Goal: Task Accomplishment & Management: Manage account settings

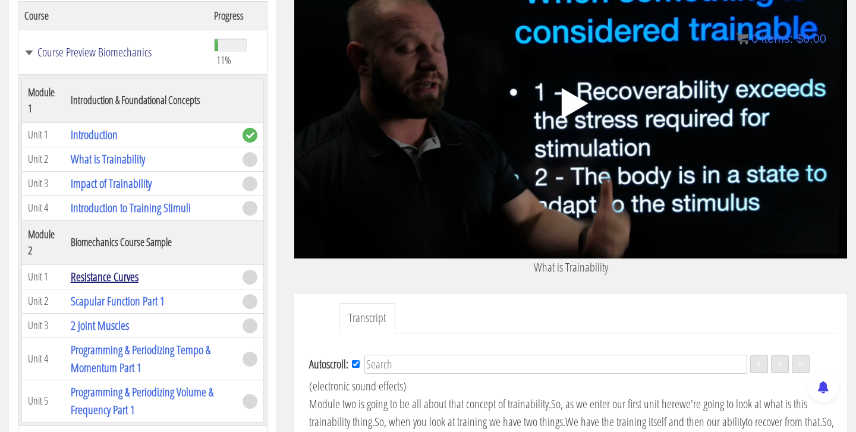
scroll to position [138, 0]
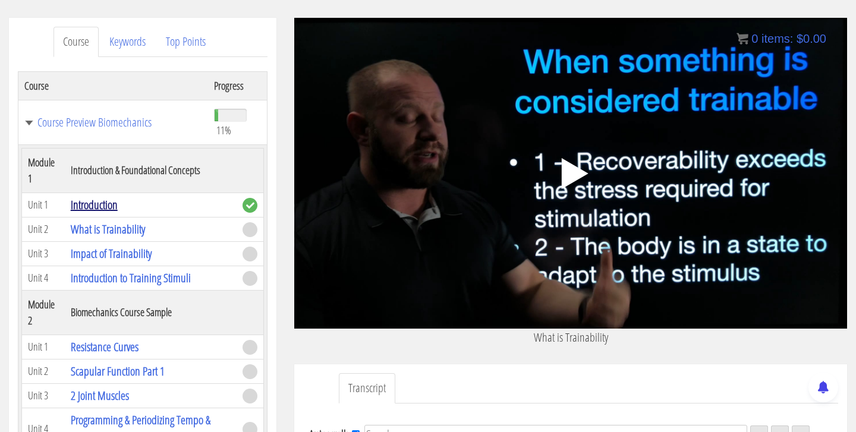
click at [102, 207] on link "Introduction" at bounding box center [94, 205] width 47 height 16
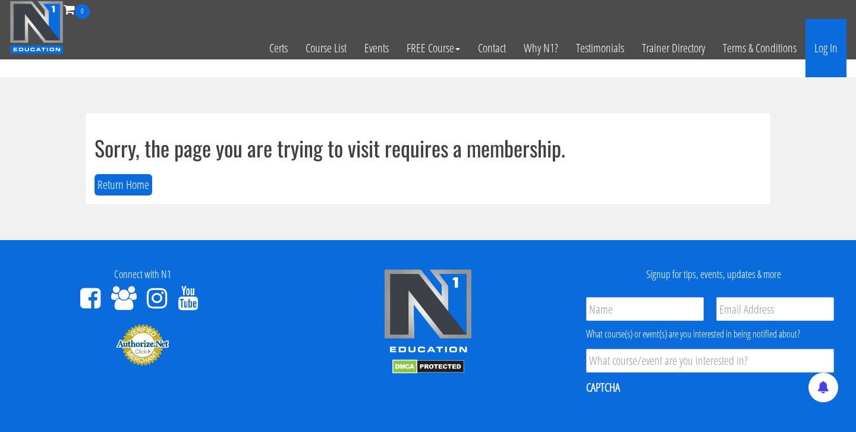
click at [818, 59] on link "Log In" at bounding box center [826, 48] width 41 height 58
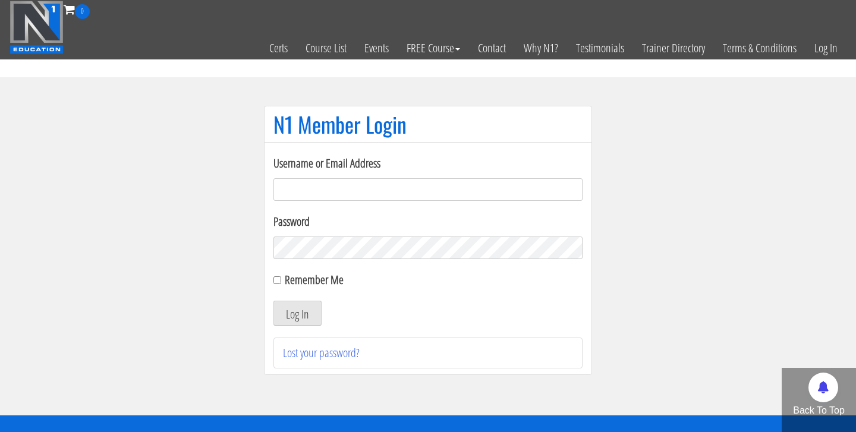
click at [366, 190] on input "Username or Email Address" at bounding box center [428, 189] width 309 height 23
type input "andrewf47@cox.net"
click at [291, 318] on button "Log In" at bounding box center [298, 313] width 48 height 25
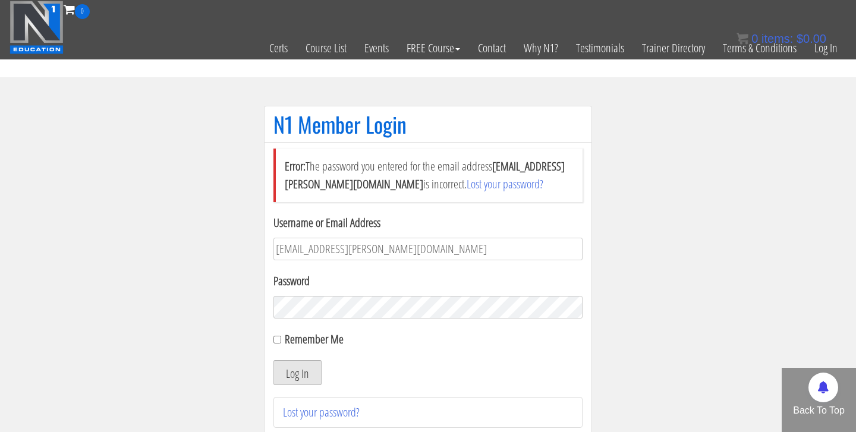
click at [297, 370] on button "Log In" at bounding box center [298, 372] width 48 height 25
click at [293, 375] on button "Log In" at bounding box center [298, 372] width 48 height 25
click at [309, 419] on link "Lost your password?" at bounding box center [321, 412] width 77 height 16
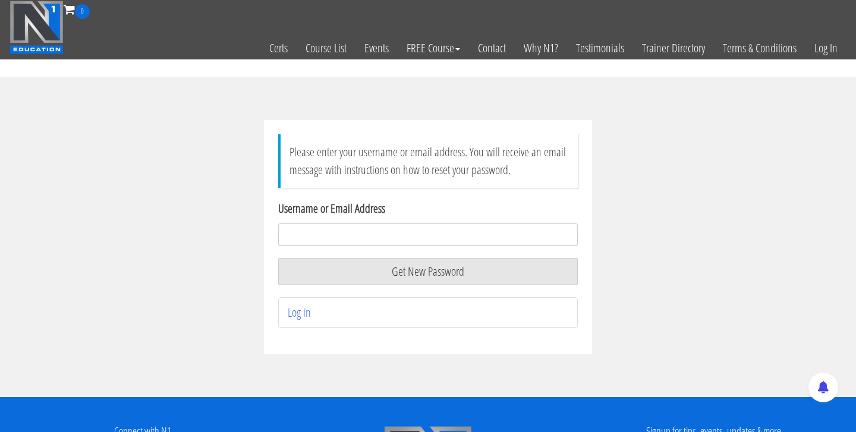
click at [404, 243] on input "Username or Email Address" at bounding box center [428, 235] width 300 height 23
type input "[EMAIL_ADDRESS][PERSON_NAME][DOMAIN_NAME]"
click at [400, 268] on button "Get New Password" at bounding box center [428, 271] width 300 height 27
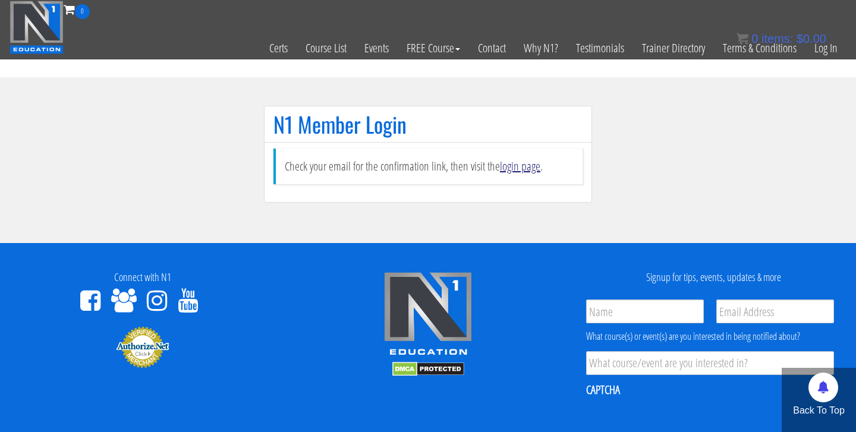
click at [520, 169] on link "login page" at bounding box center [520, 166] width 40 height 16
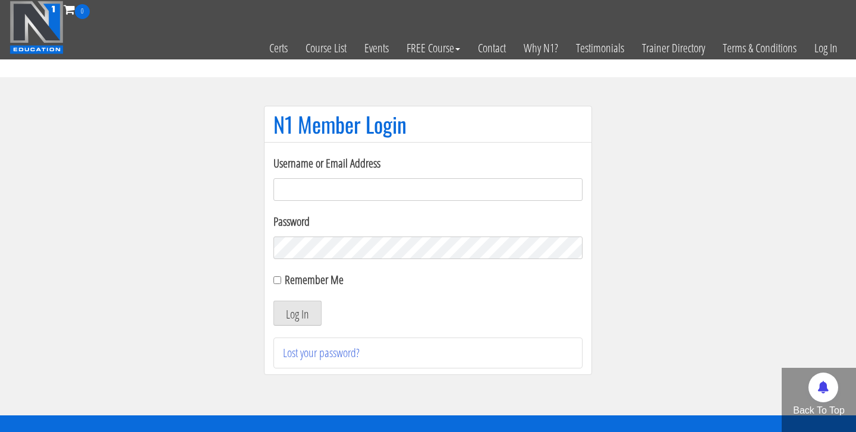
click at [406, 189] on input "Username or Email Address" at bounding box center [428, 189] width 309 height 23
type input "[EMAIL_ADDRESS][PERSON_NAME][DOMAIN_NAME]"
click at [312, 320] on button "Log In" at bounding box center [298, 313] width 48 height 25
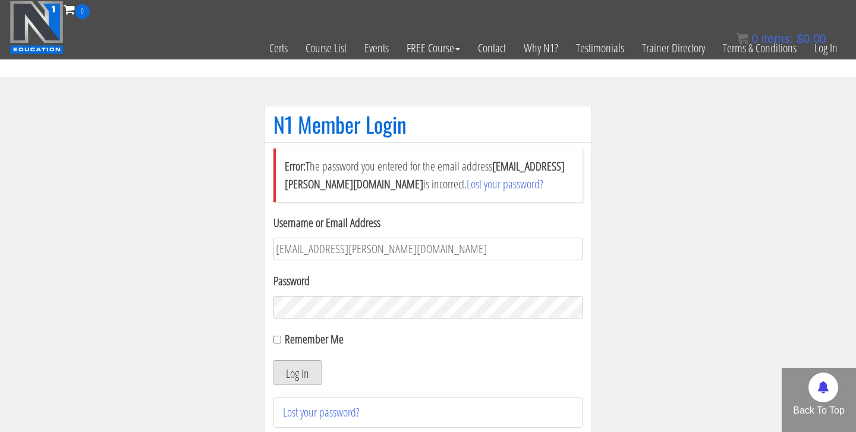
click at [285, 367] on button "Log In" at bounding box center [298, 372] width 48 height 25
